Goal: Information Seeking & Learning: Find specific fact

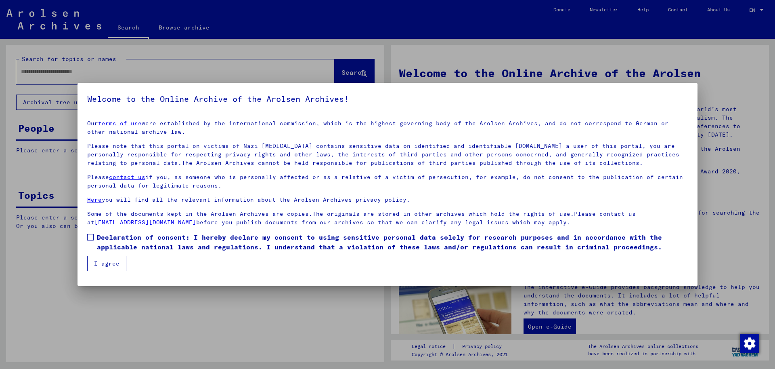
click at [94, 236] on label "Declaration of consent: I hereby declare my consent to using sensitive personal…" at bounding box center [387, 241] width 601 height 19
drag, startPoint x: 103, startPoint y: 264, endPoint x: 33, endPoint y: 98, distance: 180.4
click at [103, 263] on button "I agree" at bounding box center [106, 262] width 39 height 15
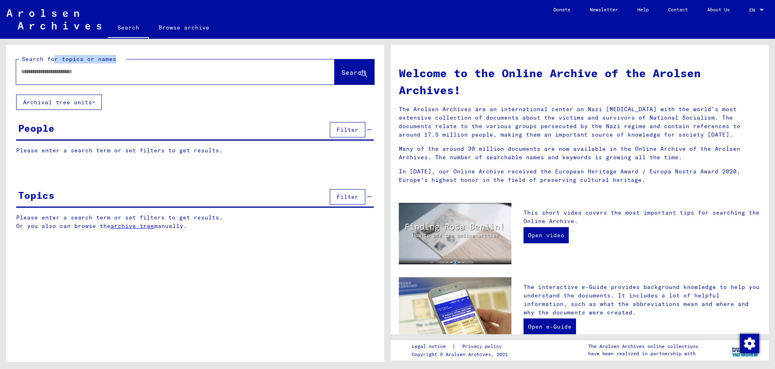
click at [52, 63] on div "Search for topics or names Search" at bounding box center [195, 69] width 358 height 29
click at [73, 75] on input "text" at bounding box center [165, 71] width 289 height 8
type input "**********"
click at [341, 71] on span "Search" at bounding box center [353, 72] width 24 height 8
click at [350, 73] on span "Search" at bounding box center [353, 72] width 24 height 8
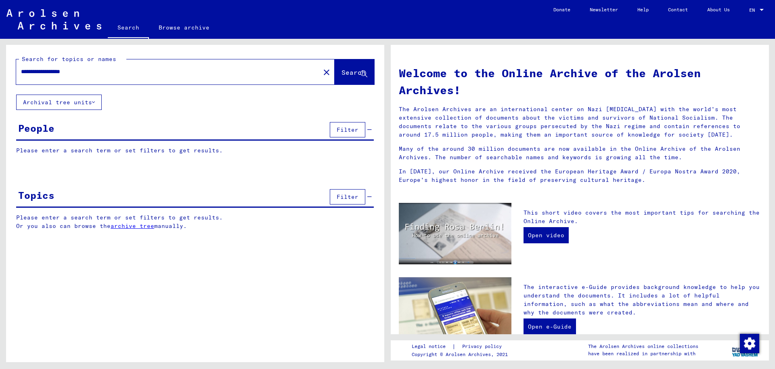
click at [347, 71] on span "Search" at bounding box center [353, 72] width 24 height 8
click at [348, 72] on span "Search" at bounding box center [353, 72] width 24 height 8
click at [61, 105] on button "Archival tree units" at bounding box center [59, 101] width 86 height 15
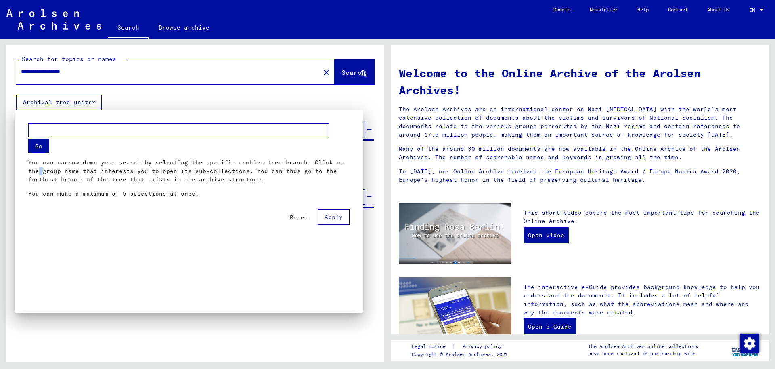
click at [345, 160] on p "You can narrow down your search by selecting the specific archive tree branch. …" at bounding box center [188, 170] width 321 height 25
click at [304, 217] on span "Reset" at bounding box center [299, 217] width 18 height 7
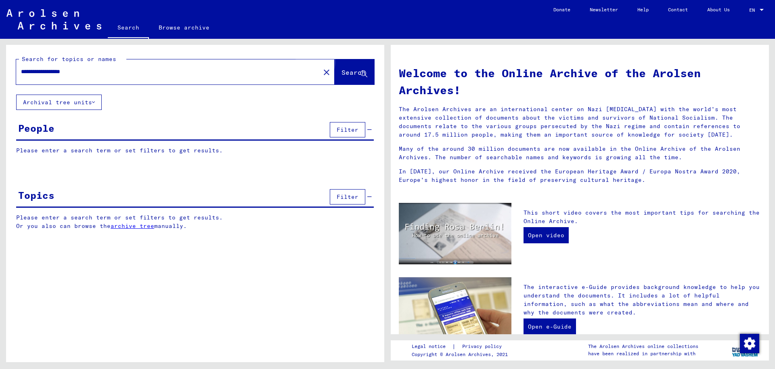
click at [348, 71] on span "Search" at bounding box center [353, 72] width 24 height 8
